Goal: Transaction & Acquisition: Book appointment/travel/reservation

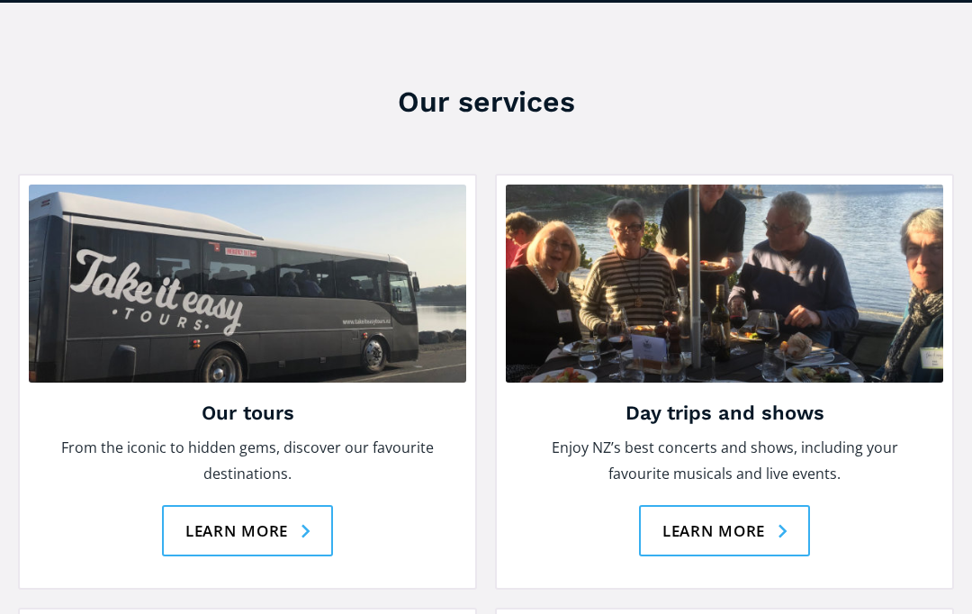
scroll to position [2385, 0]
click at [735, 505] on link "Learn more" at bounding box center [725, 530] width 172 height 51
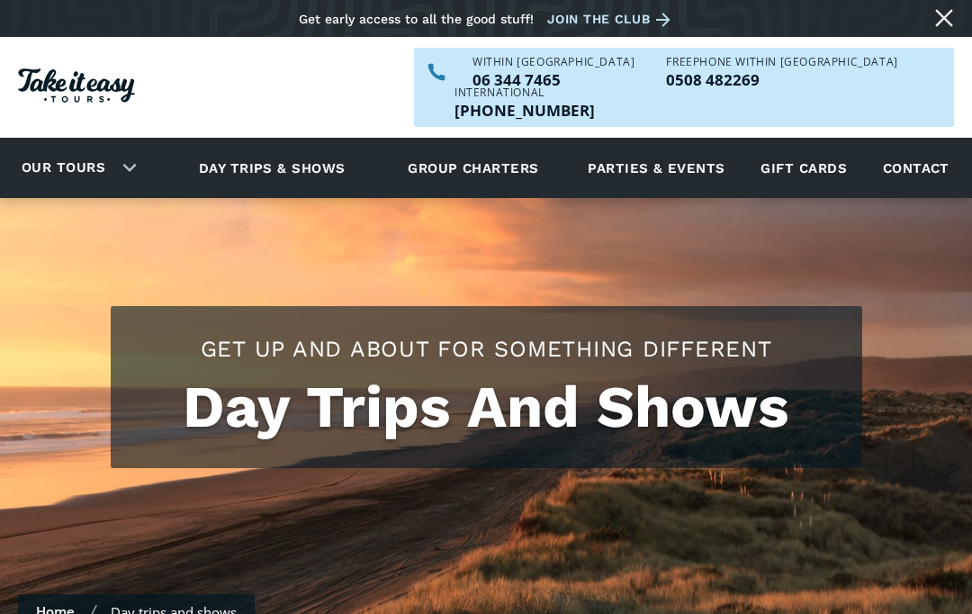
click at [127, 153] on div "Our tours" at bounding box center [75, 168] width 150 height 50
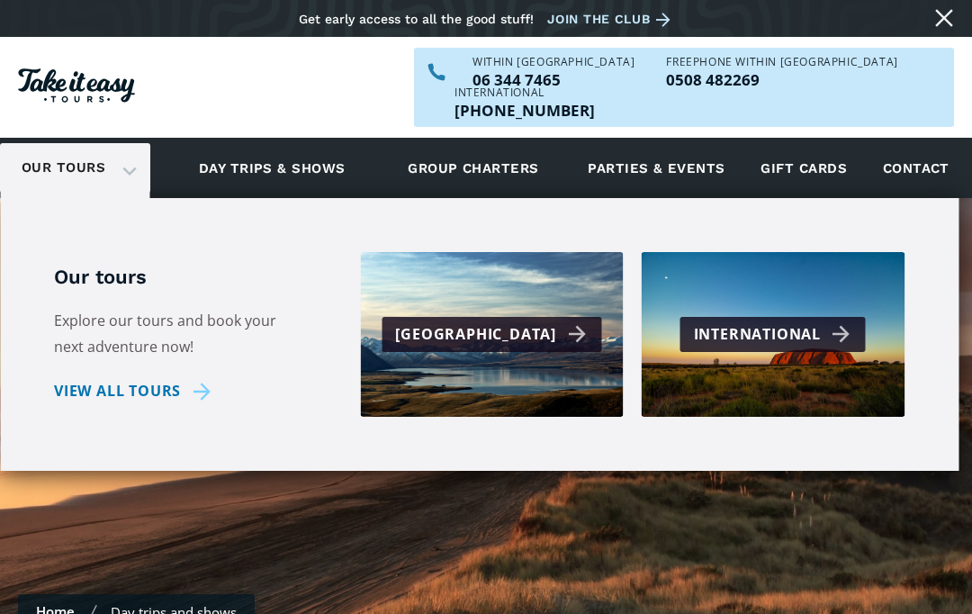
click at [478, 318] on div "[GEOGRAPHIC_DATA]" at bounding box center [492, 334] width 220 height 35
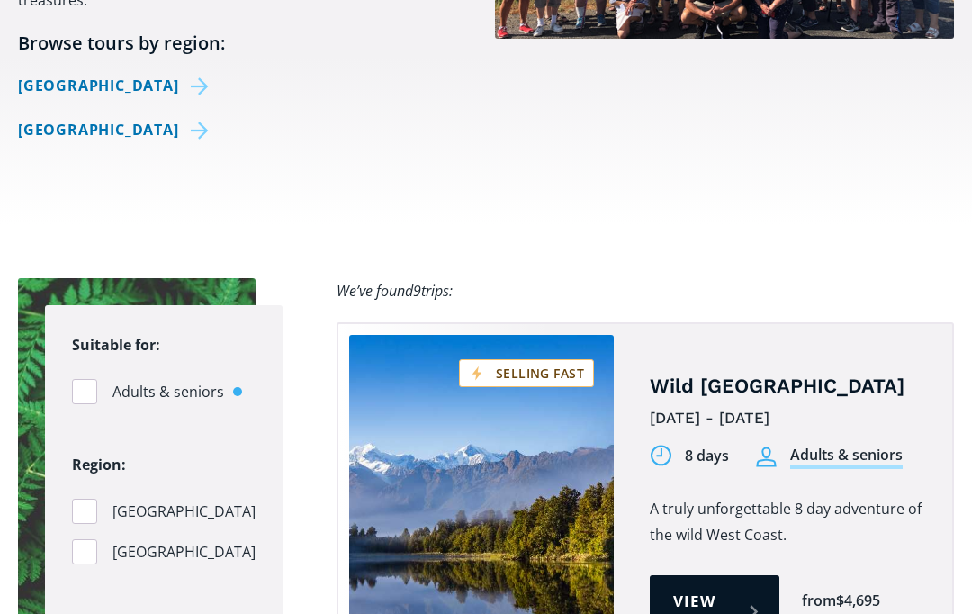
scroll to position [969, 0]
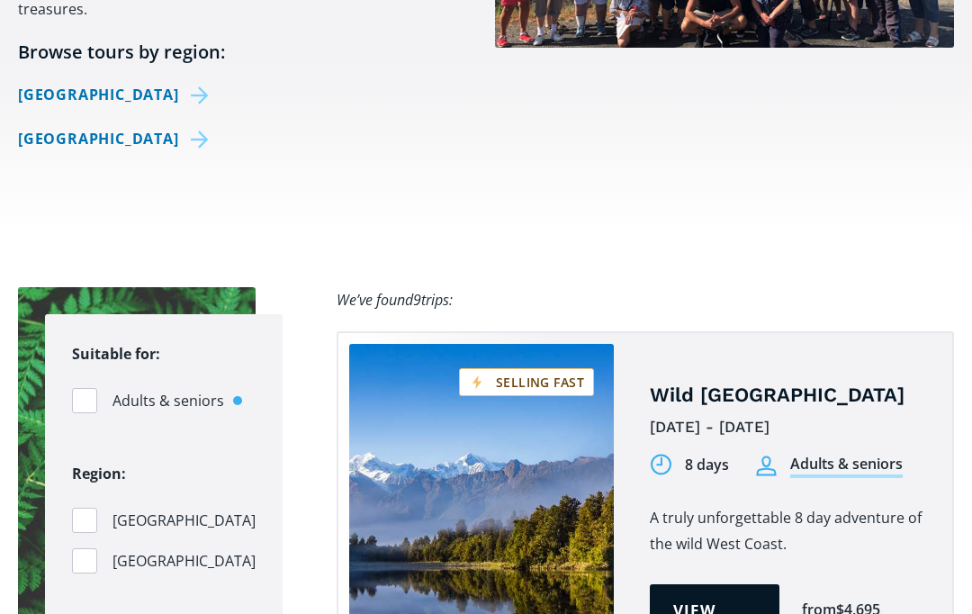
click at [88, 388] on div "Filters" at bounding box center [84, 400] width 25 height 25
click at [84, 395] on input "Adults & seniors" at bounding box center [78, 401] width 12 height 12
checkbox input "true"
click at [94, 508] on div "Filters" at bounding box center [84, 520] width 25 height 25
click at [84, 515] on input "[GEOGRAPHIC_DATA]" at bounding box center [78, 521] width 12 height 12
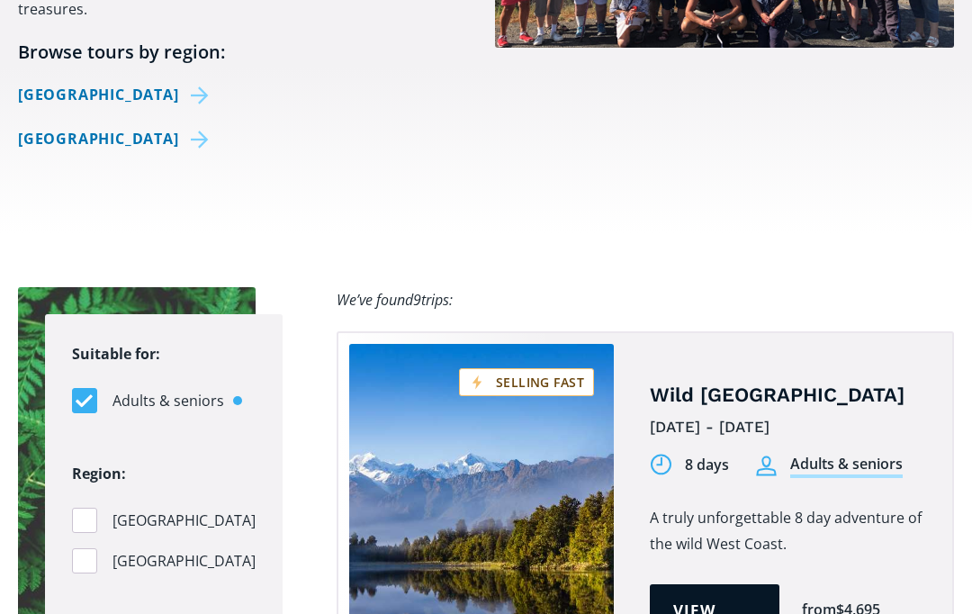
checkbox input "true"
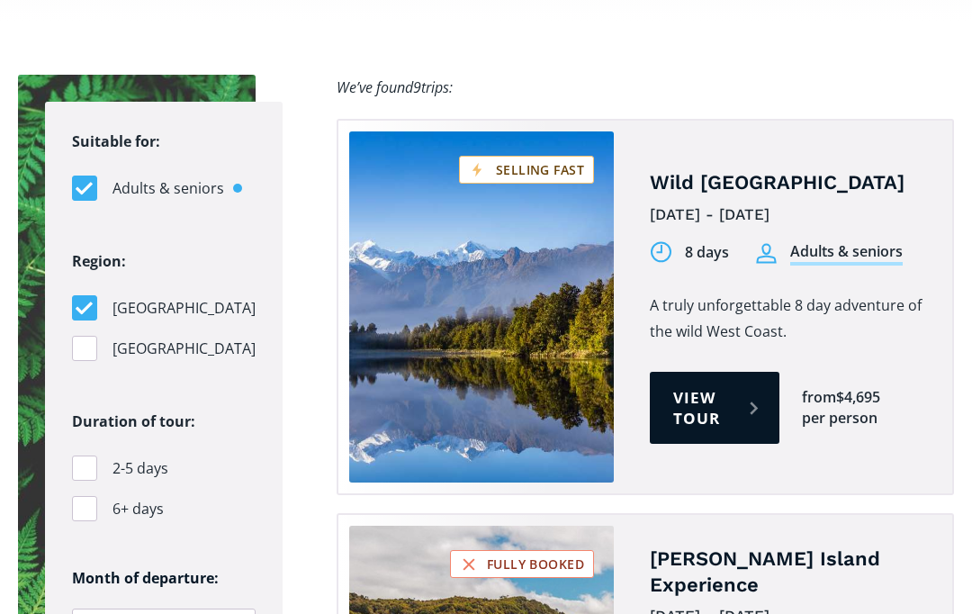
scroll to position [1181, 0]
click at [90, 456] on div "Filters" at bounding box center [84, 468] width 25 height 25
click at [84, 463] on input "2-5 days" at bounding box center [78, 469] width 12 height 12
checkbox input "true"
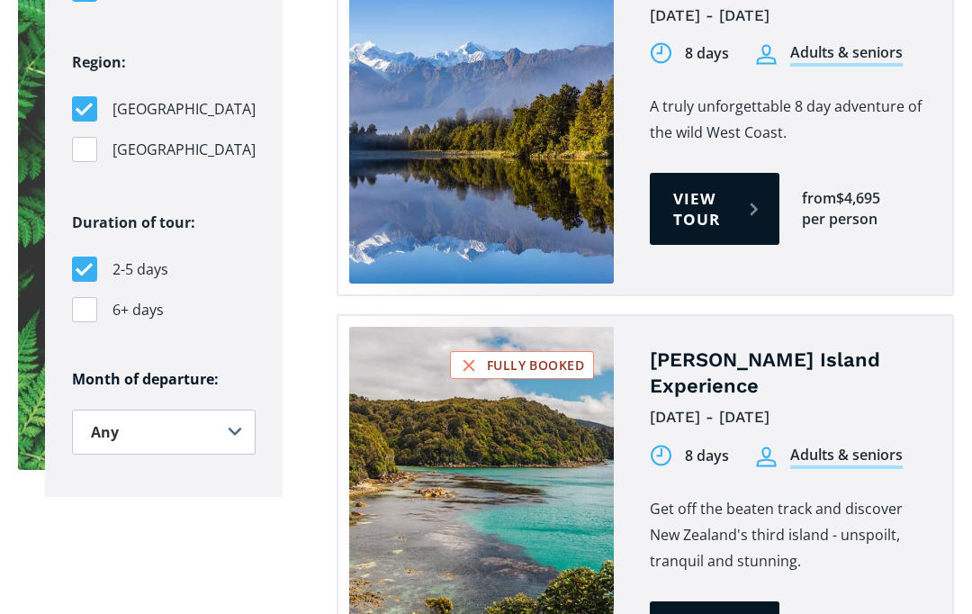
scroll to position [1380, 0]
click at [189, 420] on select "Any January February March April May June July August September October Novembe…" at bounding box center [164, 432] width 184 height 45
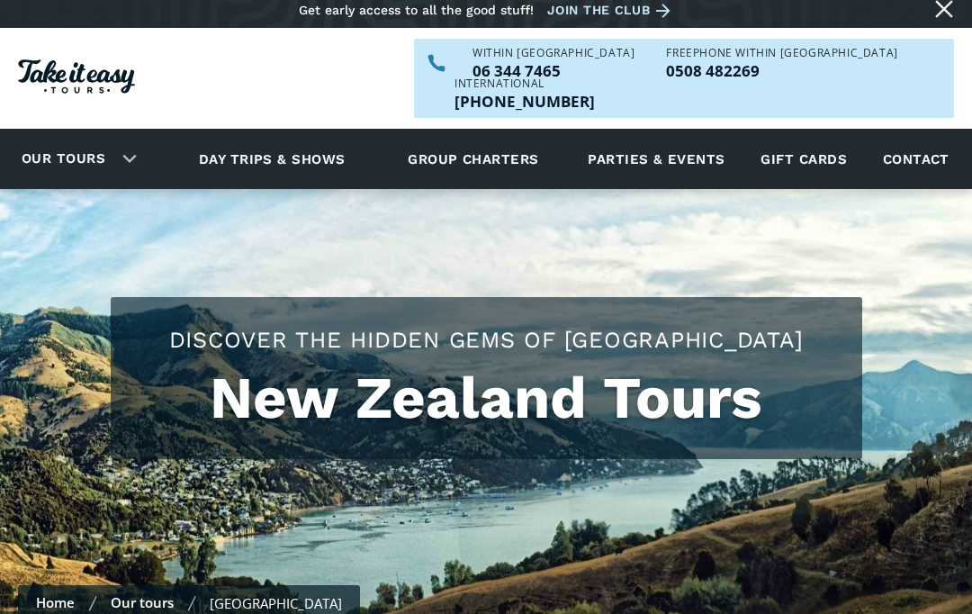
scroll to position [0, 0]
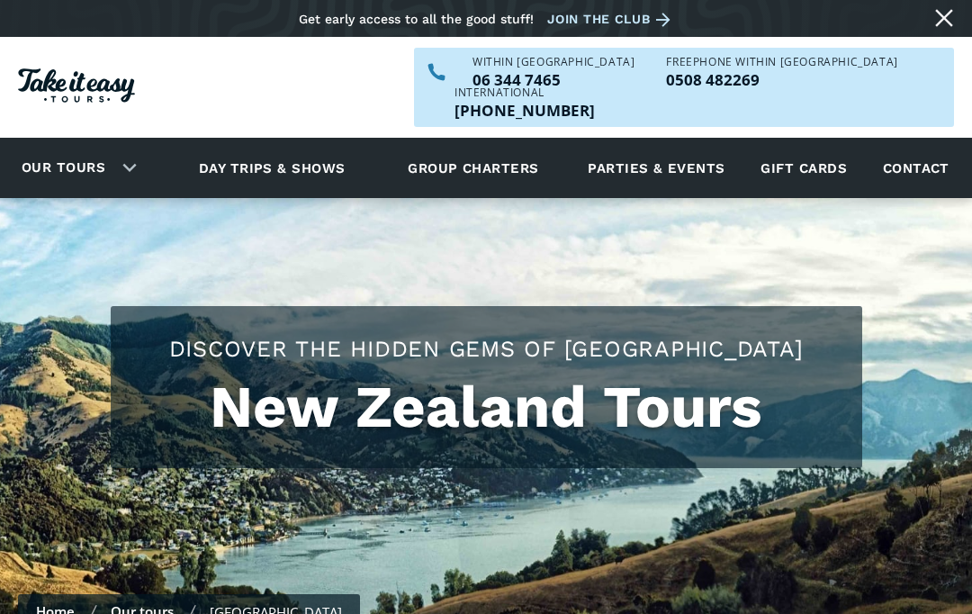
click at [752, 481] on img at bounding box center [486, 423] width 972 height 450
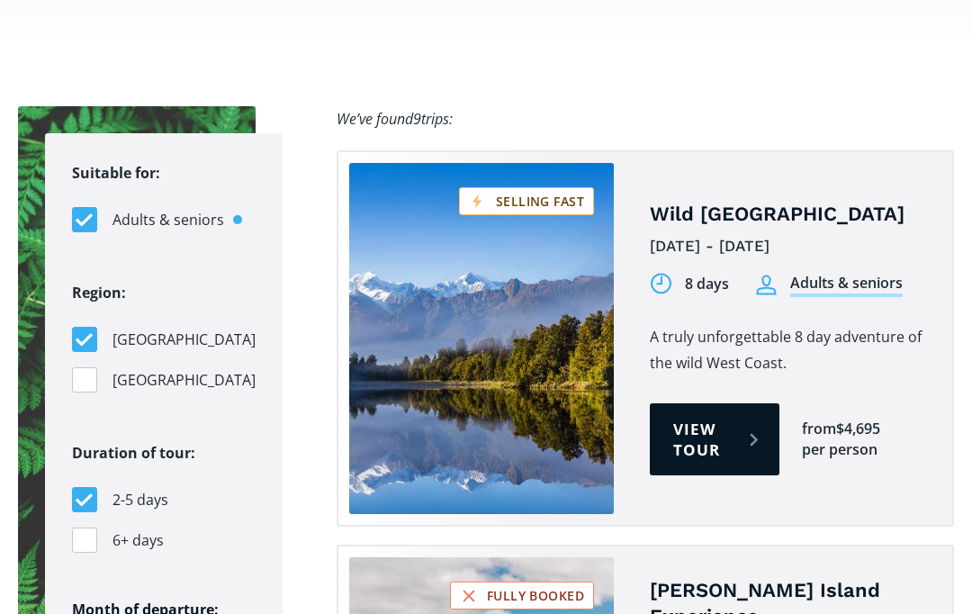
scroll to position [1167, 0]
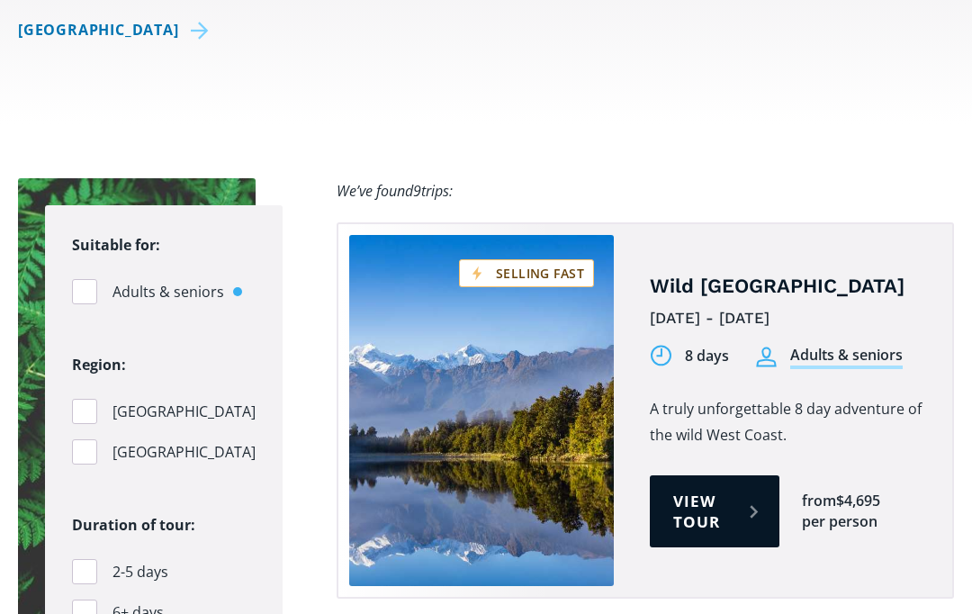
click at [88, 400] on div "Filters" at bounding box center [84, 412] width 25 height 25
click at [84, 407] on input "[GEOGRAPHIC_DATA]" at bounding box center [78, 413] width 12 height 12
checkbox input "true"
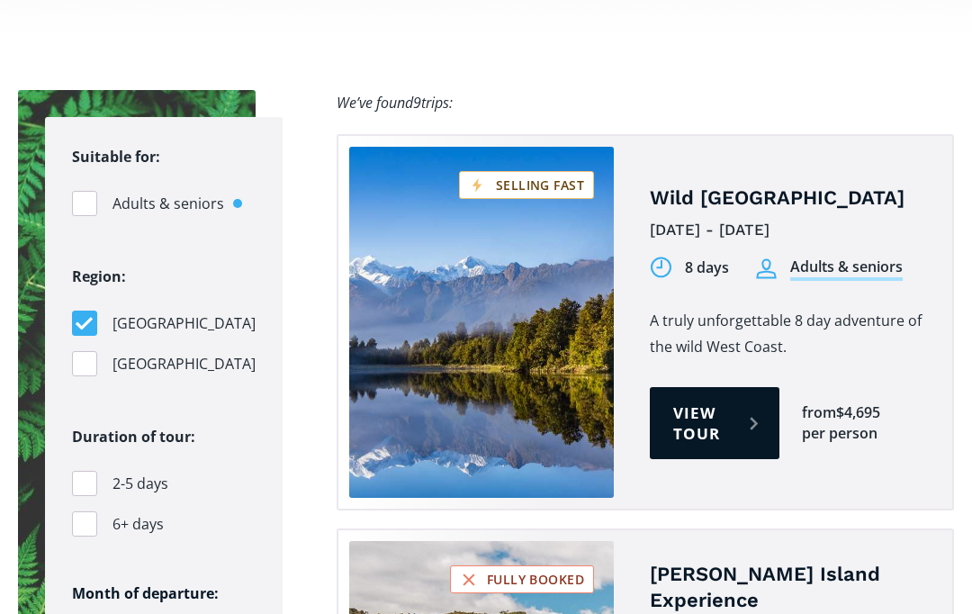
scroll to position [1168, 0]
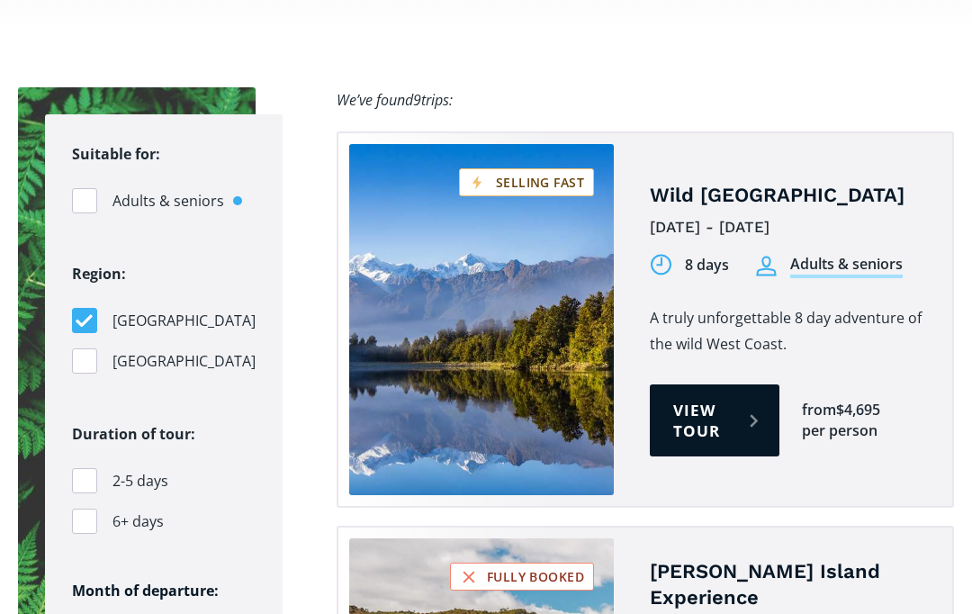
click at [84, 469] on div "Filters" at bounding box center [84, 481] width 25 height 25
click at [84, 476] on input "2-5 days" at bounding box center [78, 482] width 12 height 12
checkbox input "true"
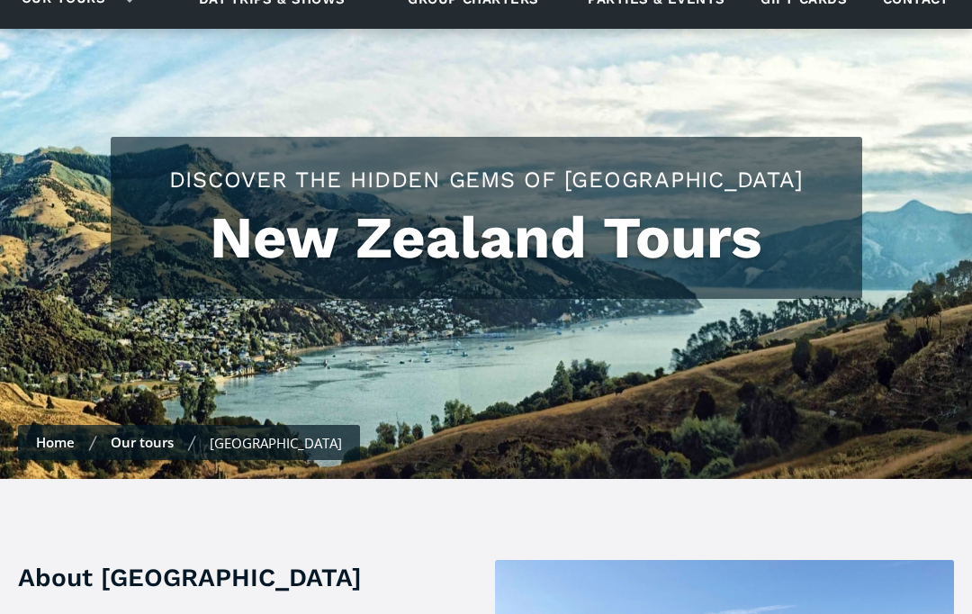
scroll to position [0, 0]
